Goal: Transaction & Acquisition: Purchase product/service

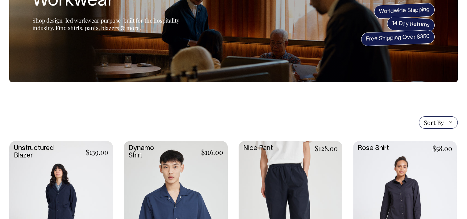
click at [372, 120] on div "Sort By Sort By Best selling Alphabetically, A-Z Alphabetically, Z-A Price, low…" at bounding box center [233, 122] width 448 height 12
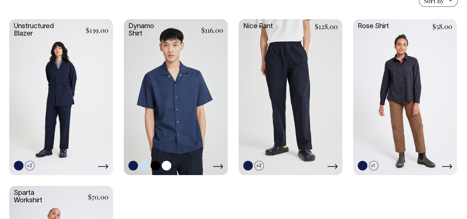
scroll to position [187, 0]
click at [262, 164] on link at bounding box center [259, 166] width 10 height 10
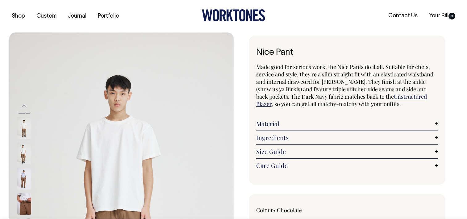
select select "Chocolate"
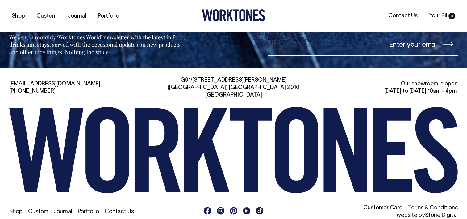
scroll to position [601, 0]
